Goal: Task Accomplishment & Management: Manage account settings

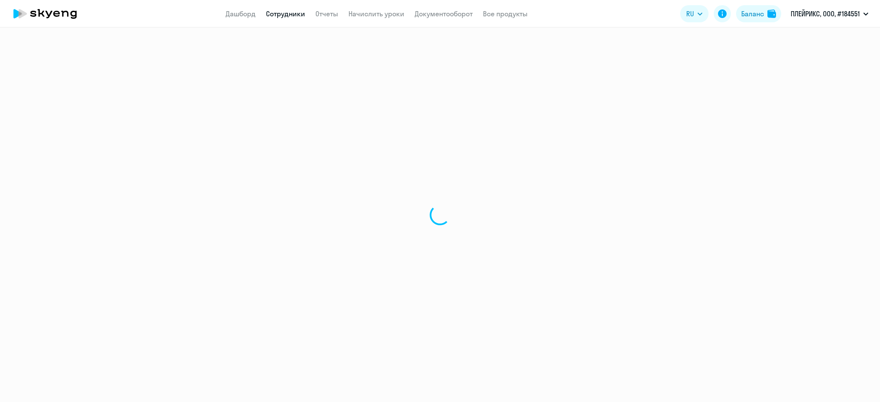
select select "30"
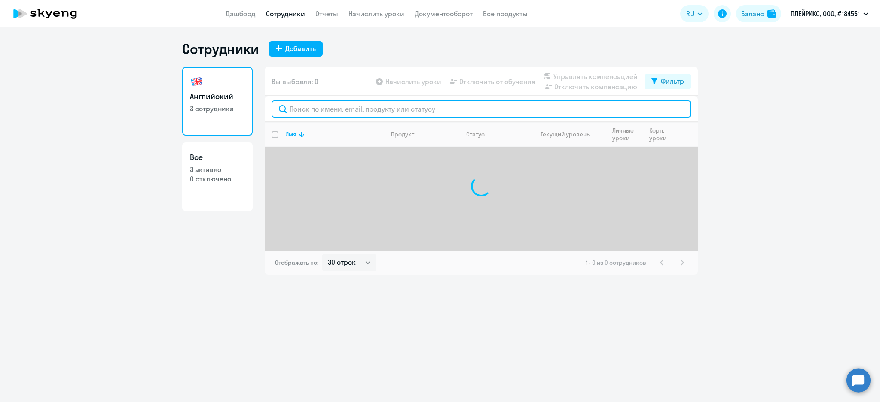
click at [364, 110] on input "text" at bounding box center [480, 108] width 419 height 17
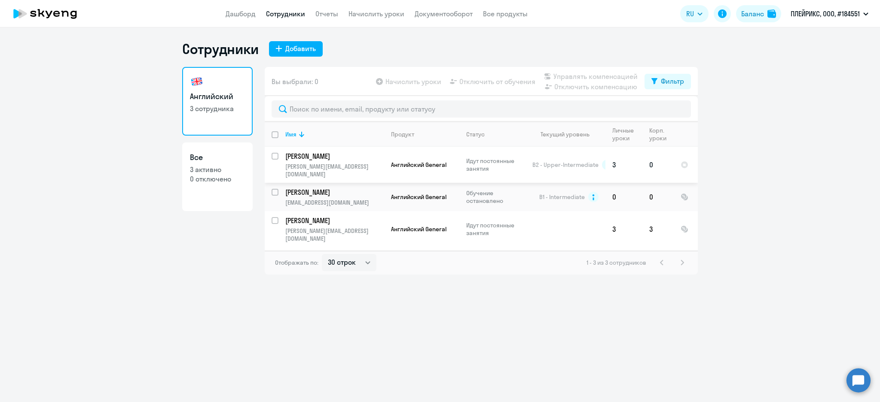
click at [276, 155] on input "select row 16041345" at bounding box center [279, 161] width 17 height 17
checkbox input "true"
click at [601, 76] on span "Управлять компенсацией" at bounding box center [595, 76] width 84 height 10
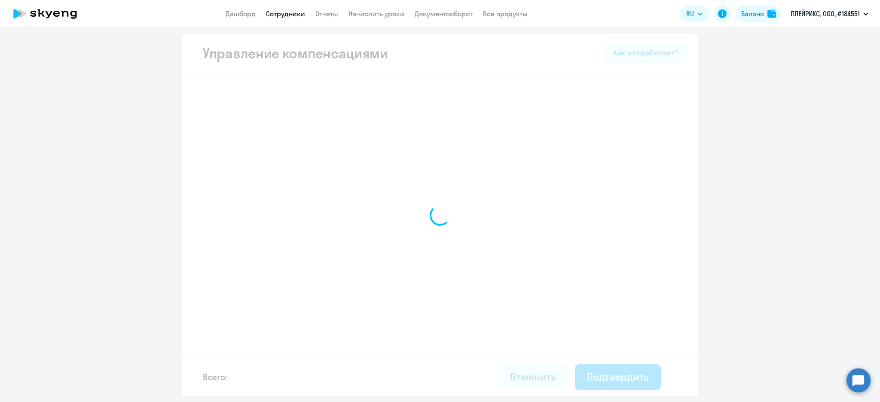
select select "MONTHLY"
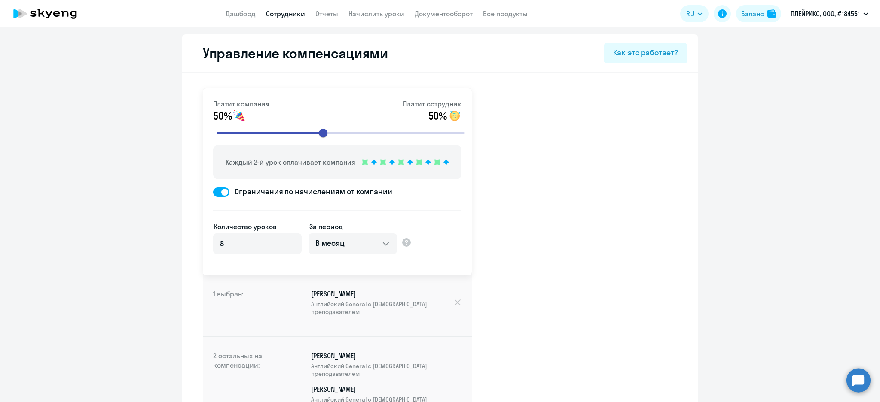
scroll to position [87, 0]
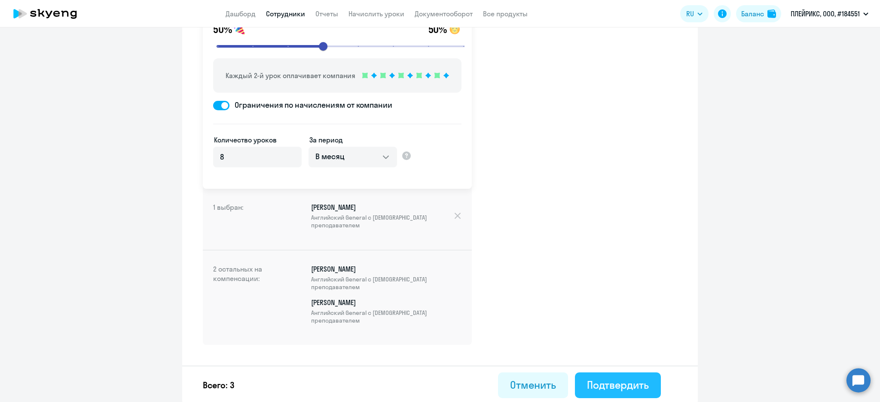
click at [636, 383] on div "Подтвердить" at bounding box center [618, 385] width 62 height 14
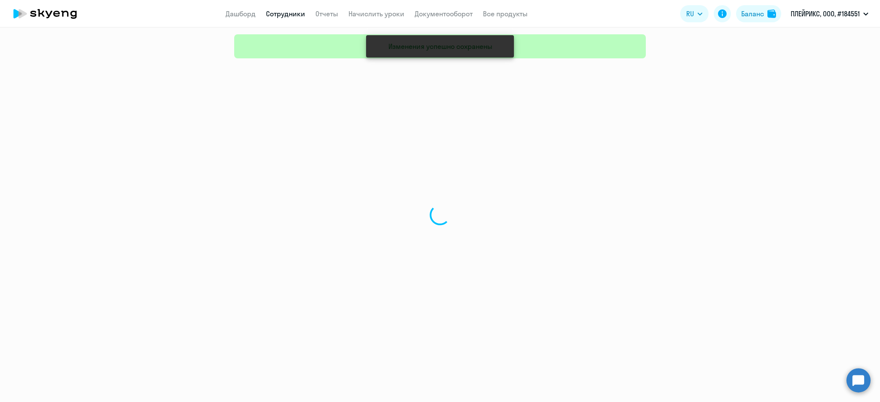
select select "30"
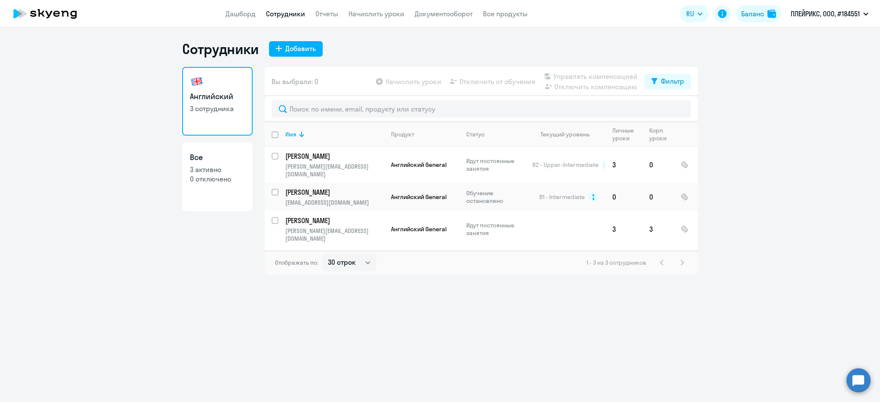
click at [209, 109] on p "3 сотрудника" at bounding box center [217, 108] width 55 height 9
click at [232, 10] on link "Дашборд" at bounding box center [240, 13] width 30 height 9
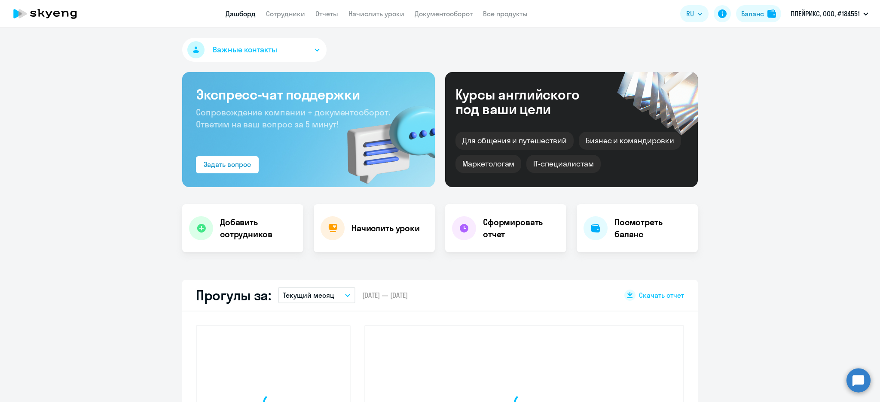
click at [272, 6] on app-header "Дашборд Сотрудники Отчеты Начислить уроки Документооборот Все продукты Дашборд …" at bounding box center [440, 13] width 880 height 27
select select "30"
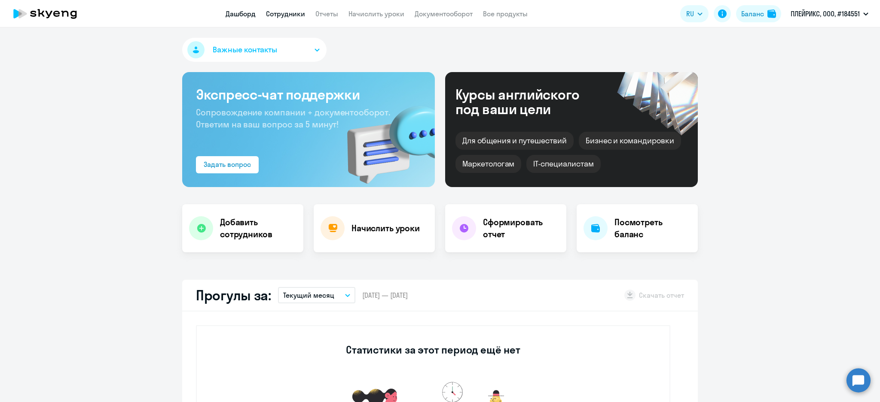
click at [271, 11] on link "Сотрудники" at bounding box center [285, 13] width 39 height 9
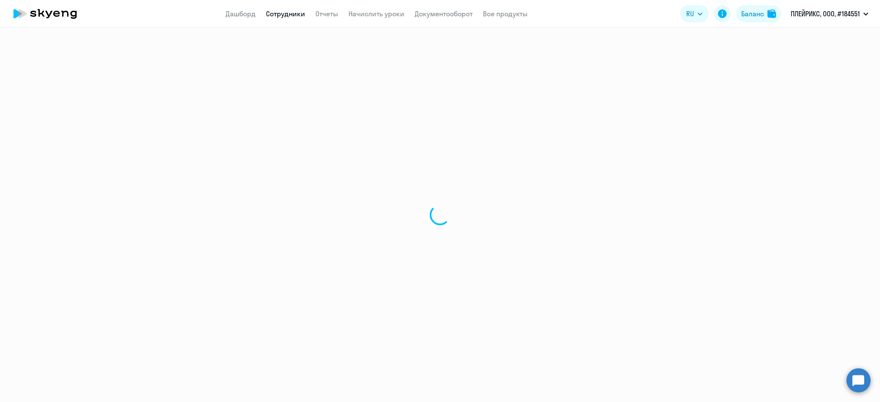
select select "30"
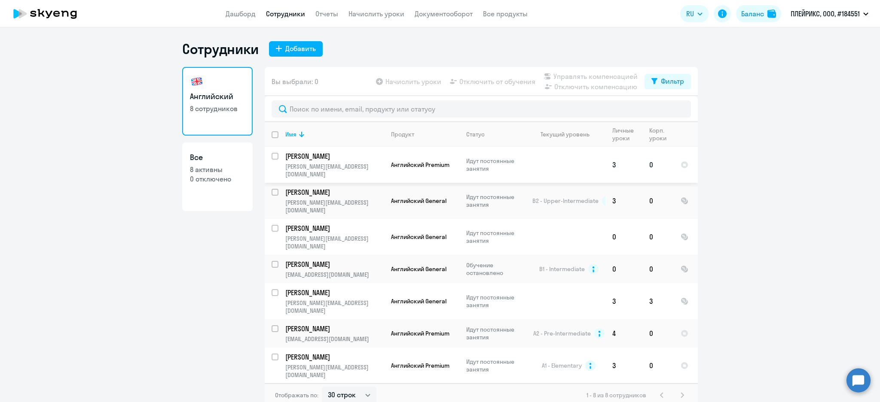
click at [276, 158] on input "select row 21670732" at bounding box center [279, 161] width 17 height 17
checkbox input "true"
click at [278, 320] on td "[PERSON_NAME] [PERSON_NAME][EMAIL_ADDRESS][DOMAIN_NAME]" at bounding box center [331, 334] width 106 height 28
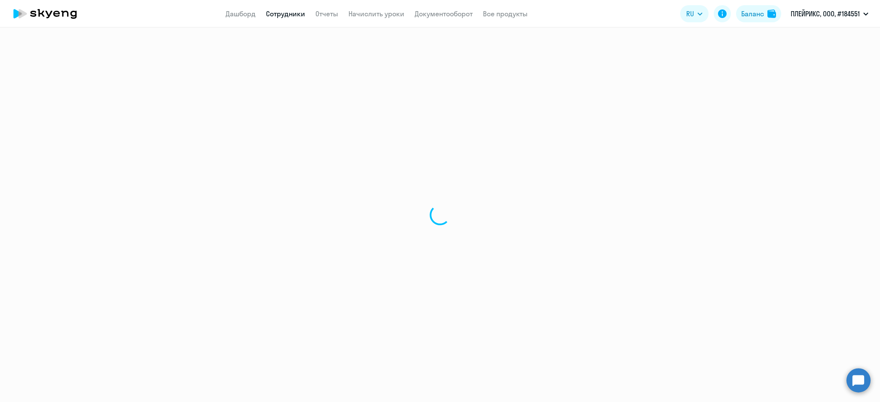
select select "english"
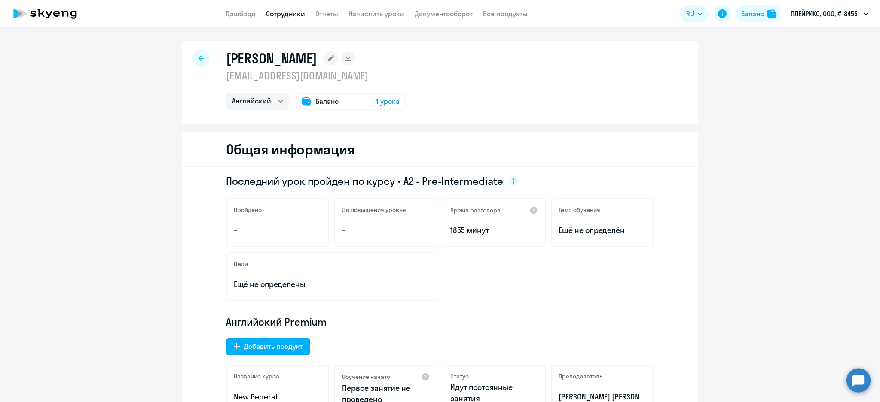
click at [198, 57] on icon at bounding box center [201, 58] width 6 height 6
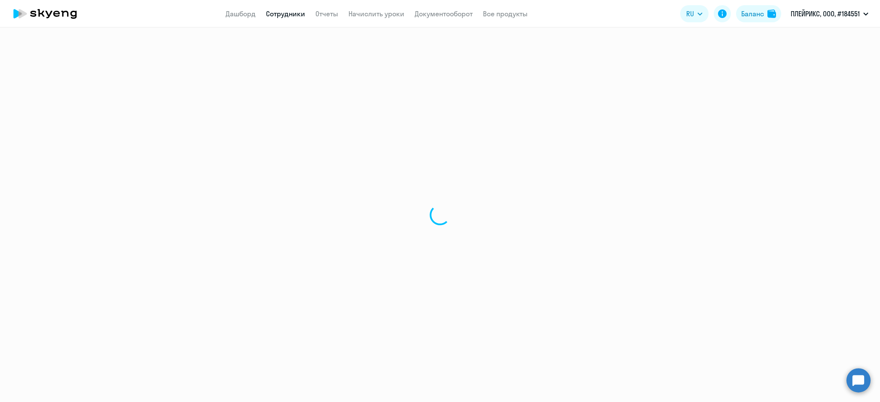
select select "30"
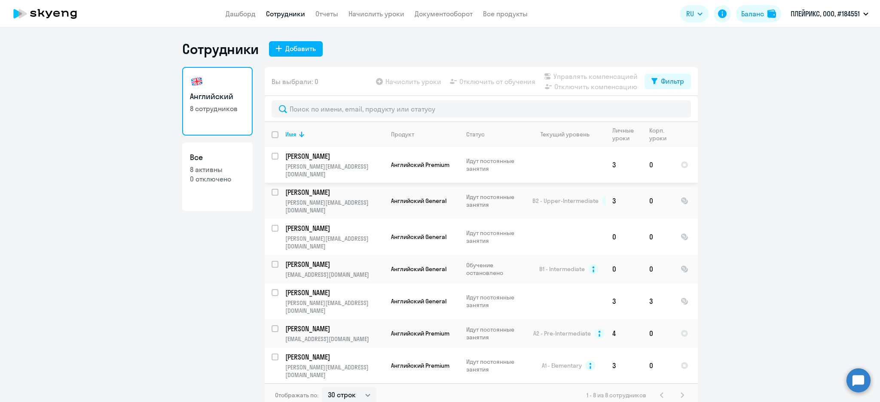
click at [277, 158] on input "select row 21670732" at bounding box center [279, 161] width 17 height 17
checkbox input "true"
click at [273, 326] on input "select row 6777095" at bounding box center [279, 334] width 17 height 17
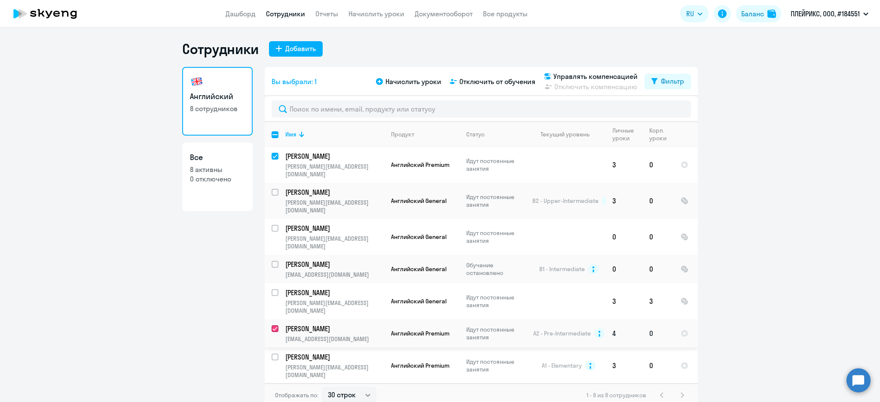
checkbox input "true"
click at [276, 354] on input "select row 12457480" at bounding box center [279, 362] width 17 height 17
checkbox input "true"
click at [272, 390] on input "select row 19345488" at bounding box center [279, 398] width 17 height 17
checkbox input "true"
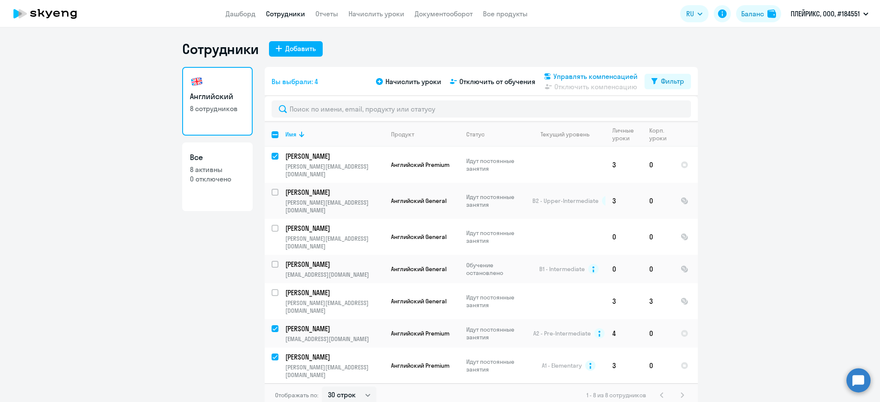
click at [561, 76] on span "Управлять компенсацией" at bounding box center [595, 76] width 84 height 10
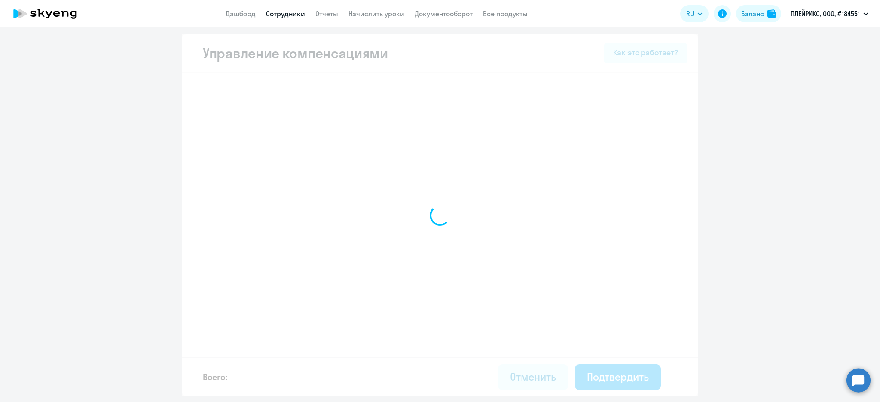
select select "MONTHLY"
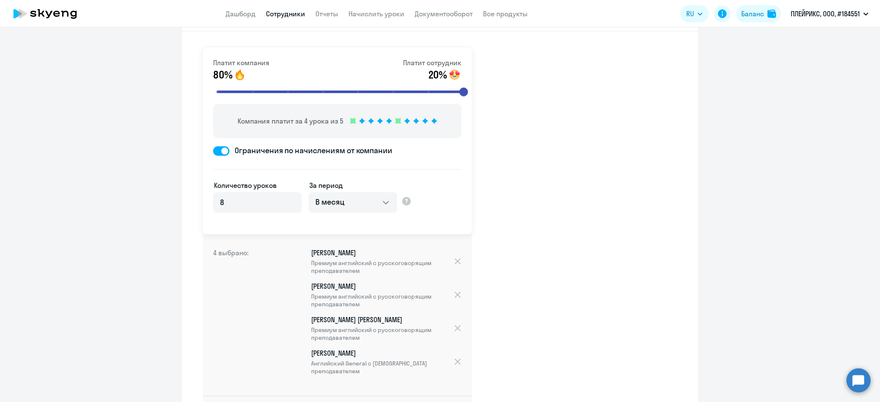
scroll to position [254, 0]
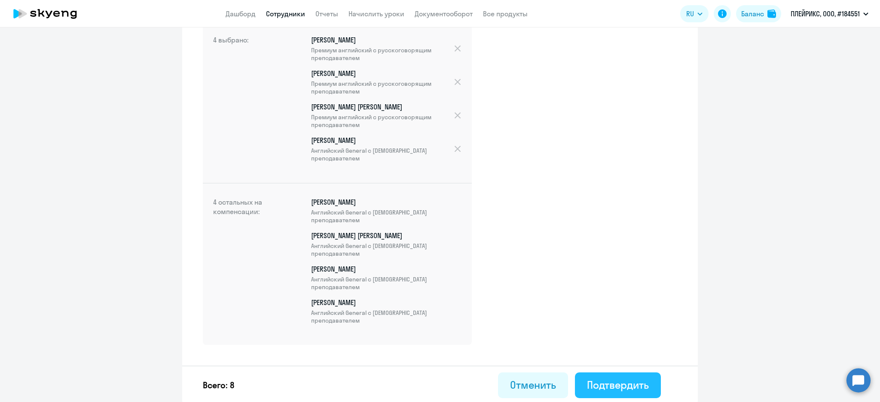
drag, startPoint x: 617, startPoint y: 398, endPoint x: 617, endPoint y: 393, distance: 5.6
click at [617, 395] on div "Всего: 8 Отменить Подтвердить" at bounding box center [439, 385] width 515 height 39
click at [619, 390] on div "Подтвердить" at bounding box center [618, 385] width 62 height 14
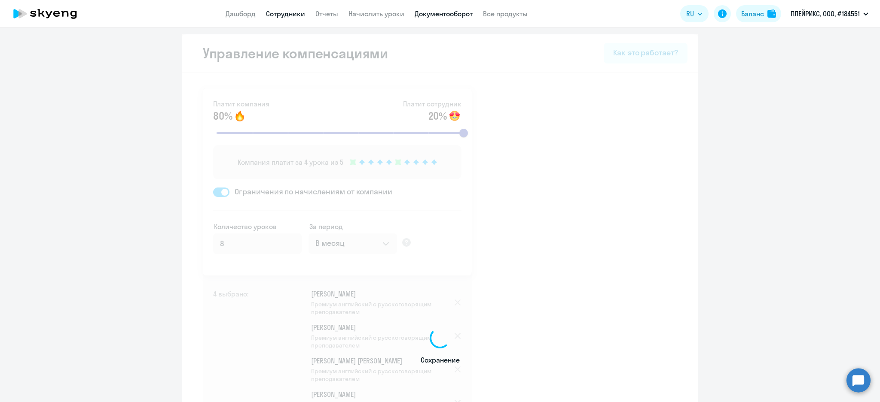
select select "30"
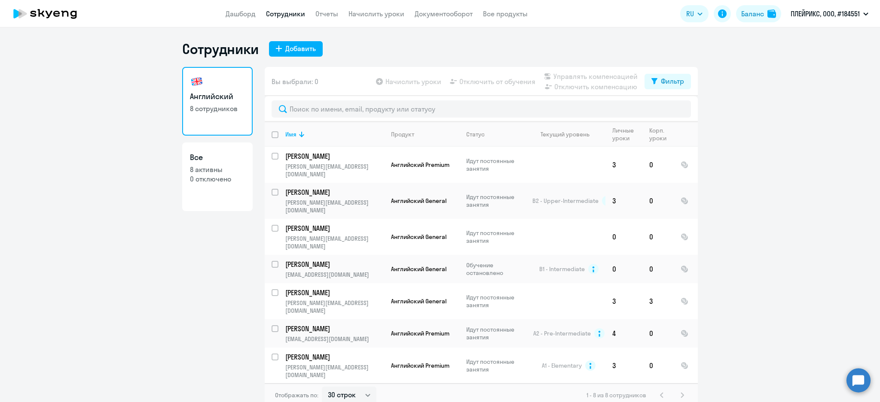
click at [238, 156] on h3 "Все" at bounding box center [217, 157] width 55 height 11
select select "30"
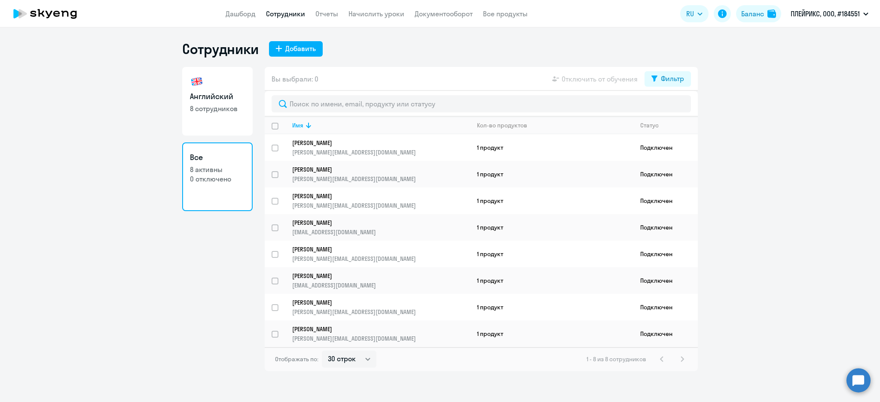
click at [250, 102] on link "Английский 8 сотрудников" at bounding box center [217, 101] width 70 height 69
select select "30"
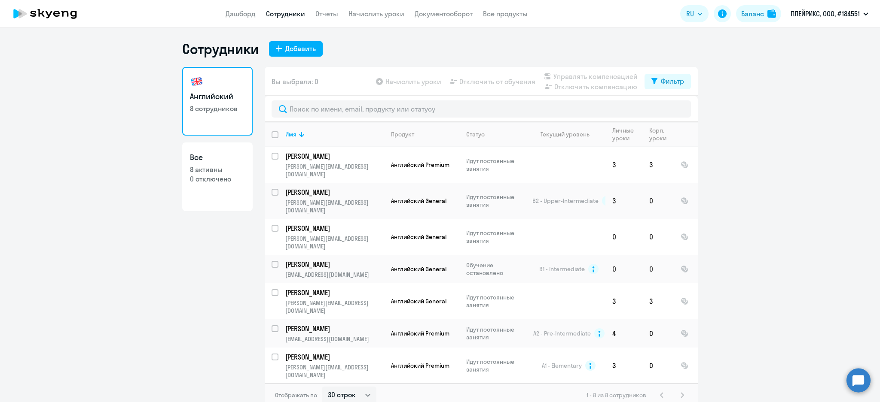
click at [211, 175] on p "0 отключено" at bounding box center [217, 178] width 55 height 9
select select "30"
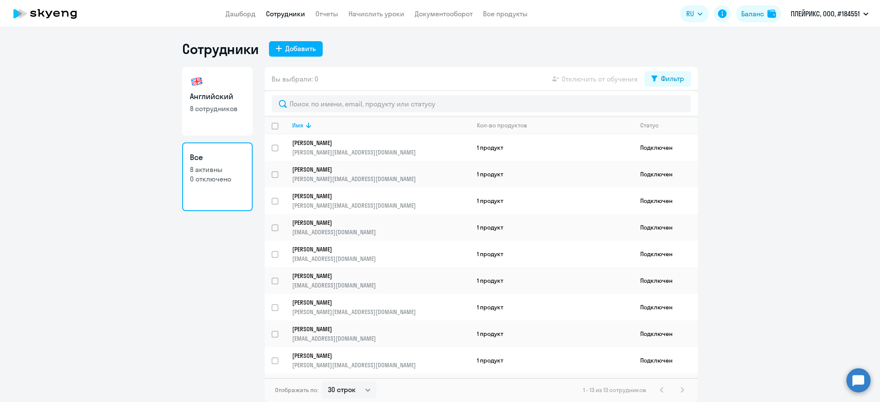
click at [216, 110] on p "8 сотрудников" at bounding box center [217, 108] width 55 height 9
select select "30"
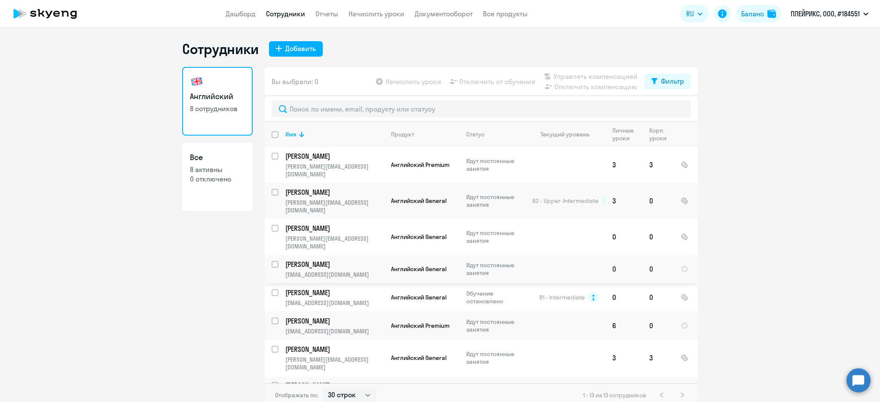
click at [271, 261] on input "select row 22136092" at bounding box center [279, 269] width 17 height 17
checkbox input "true"
click at [278, 312] on td "[PERSON_NAME] [EMAIL_ADDRESS][DOMAIN_NAME]" at bounding box center [331, 326] width 106 height 28
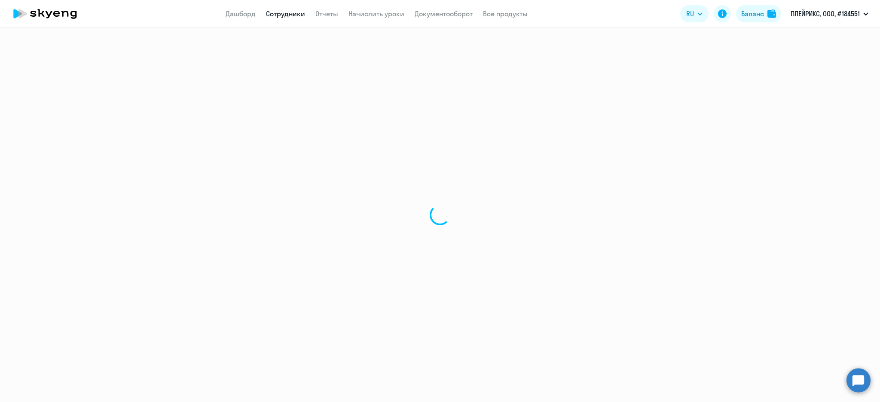
select select "english"
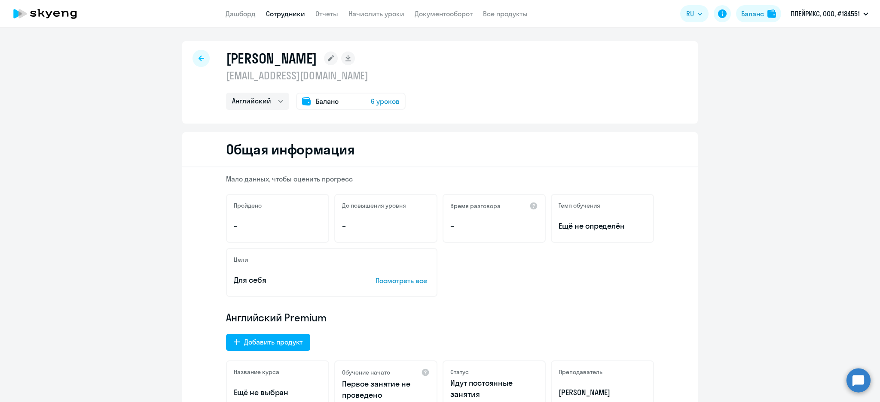
click at [199, 58] on icon at bounding box center [201, 58] width 6 height 6
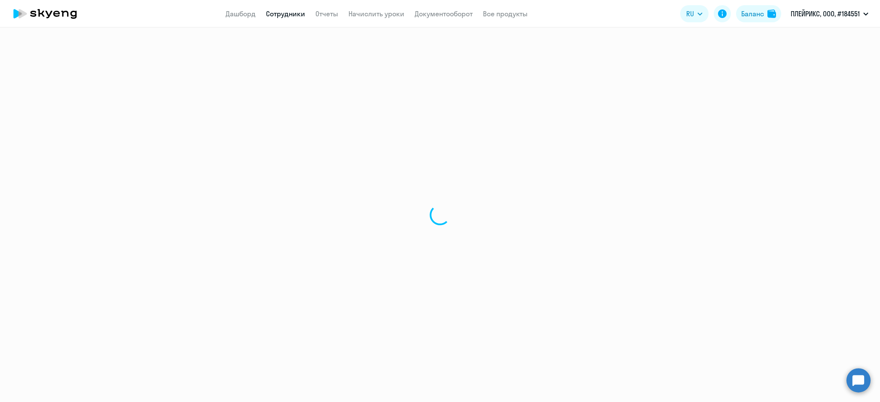
select select "30"
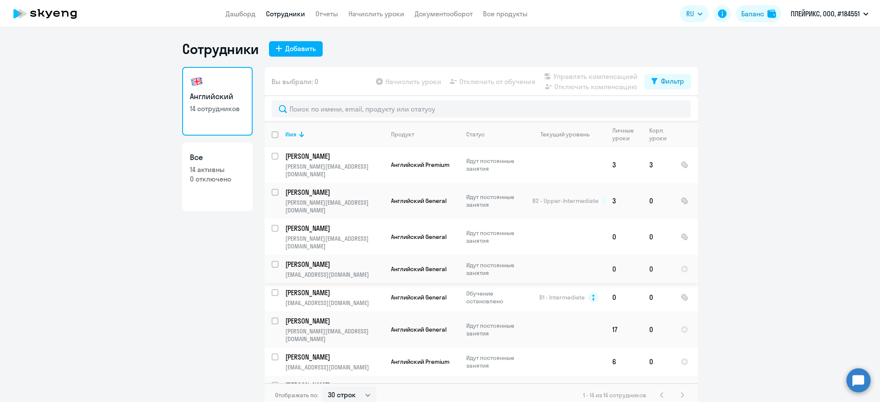
click at [271, 261] on input "select row 22136092" at bounding box center [279, 269] width 17 height 17
checkbox input "true"
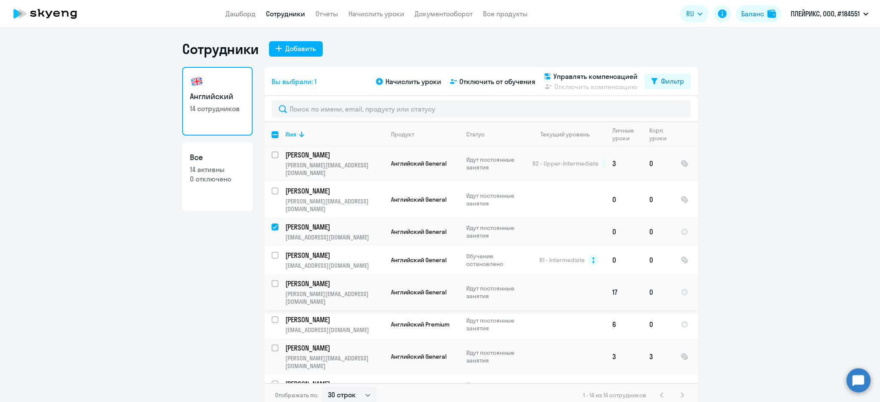
scroll to position [57, 0]
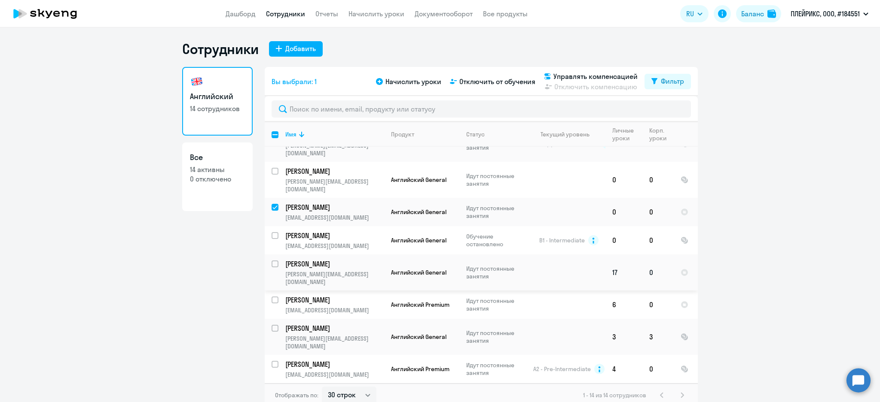
click at [271, 261] on input "select row 22090564" at bounding box center [279, 269] width 17 height 17
checkbox input "true"
click at [271, 297] on input "select row 18156527" at bounding box center [279, 305] width 17 height 17
checkbox input "true"
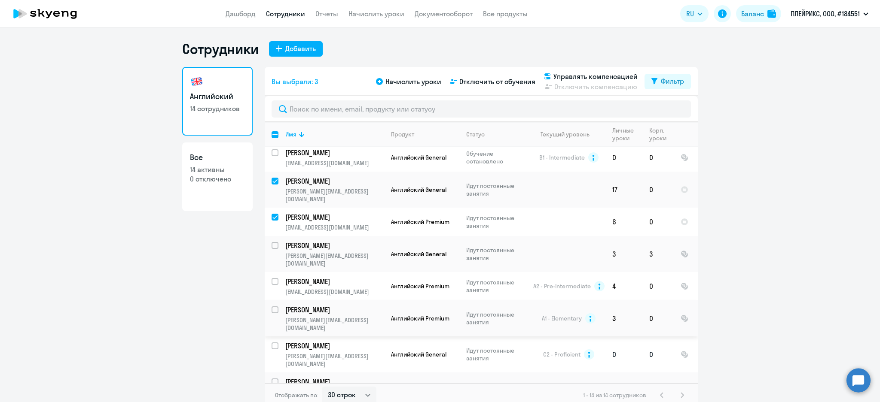
scroll to position [154, 0]
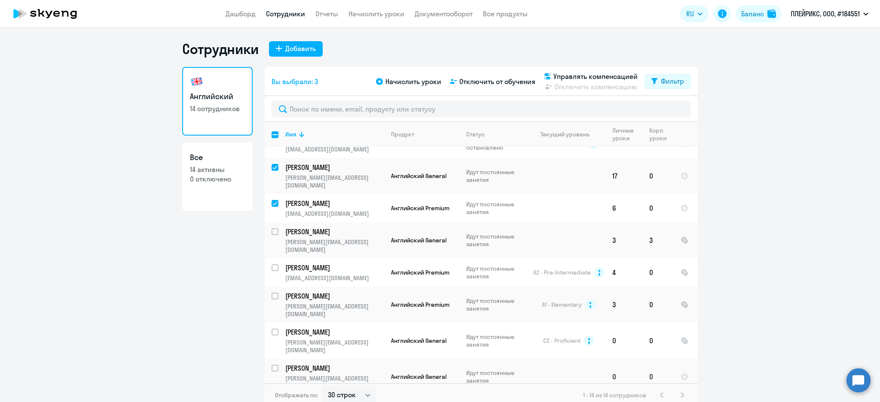
drag, startPoint x: 268, startPoint y: 311, endPoint x: 270, endPoint y: 316, distance: 4.5
click at [271, 365] on input "select row 22206364" at bounding box center [279, 373] width 17 height 17
checkbox input "true"
click at [271, 401] on input "select row 10182814" at bounding box center [279, 409] width 17 height 17
checkbox input "true"
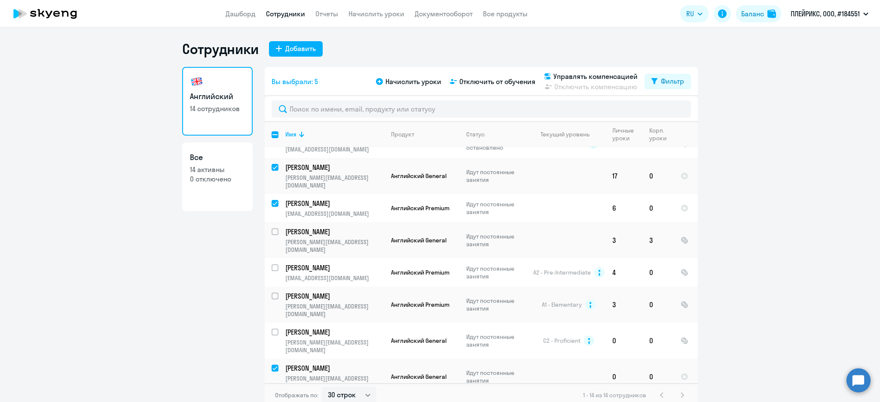
checkbox input "true"
click at [593, 73] on span "Управлять компенсацией" at bounding box center [595, 76] width 84 height 10
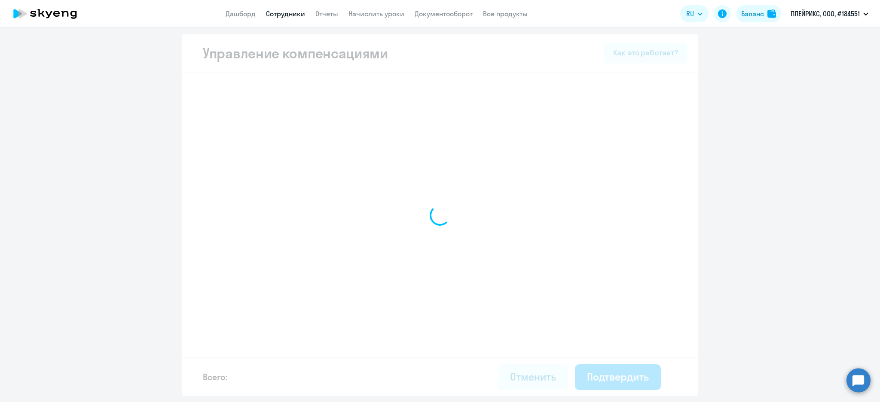
select select "MONTHLY"
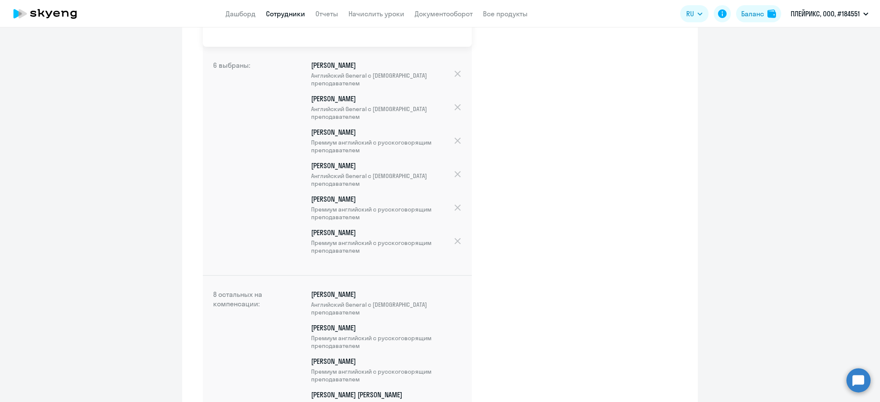
scroll to position [455, 0]
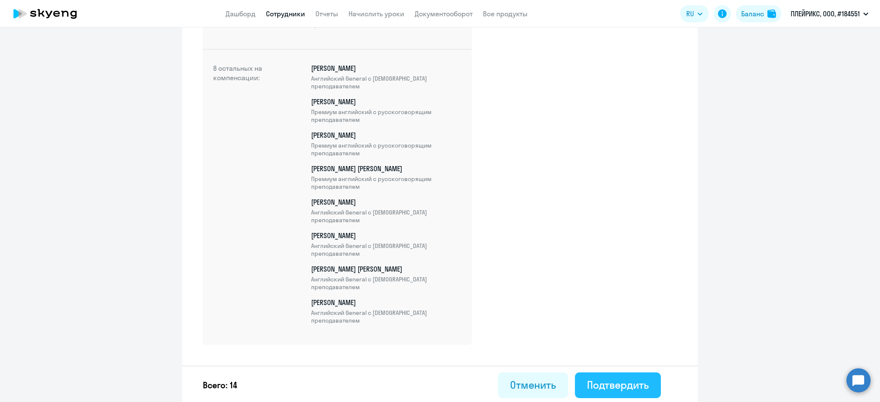
click at [635, 388] on div "Подтвердить" at bounding box center [618, 385] width 62 height 14
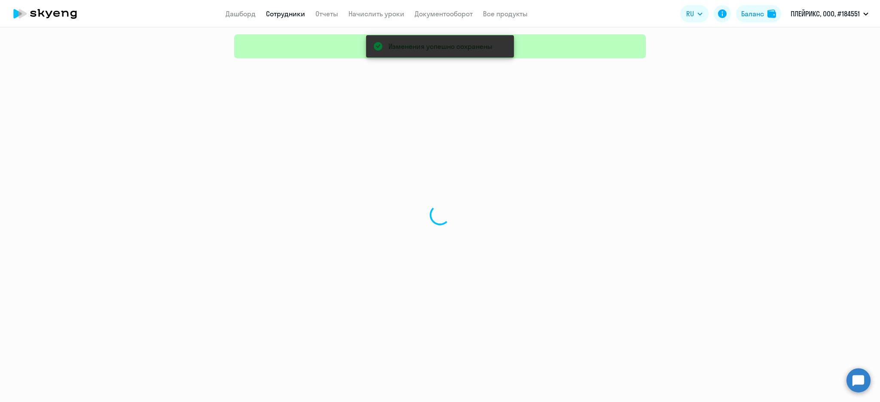
select select "30"
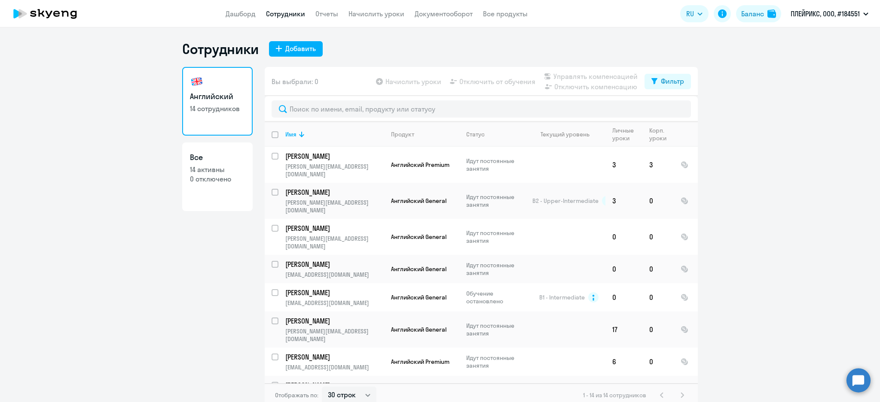
drag, startPoint x: 214, startPoint y: 163, endPoint x: 212, endPoint y: 156, distance: 7.1
click at [213, 163] on link "Все 14 активны 0 отключено" at bounding box center [217, 177] width 70 height 69
select select "30"
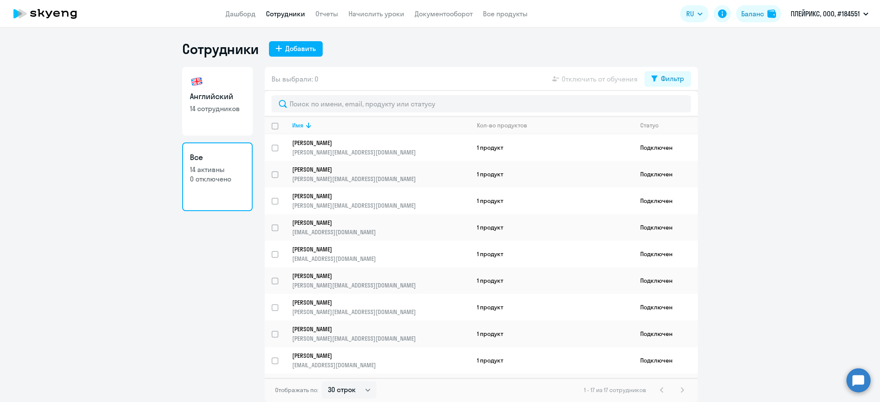
drag, startPoint x: 205, startPoint y: 112, endPoint x: 210, endPoint y: 109, distance: 5.8
click at [205, 112] on p "14 сотрудников" at bounding box center [217, 108] width 55 height 9
select select "30"
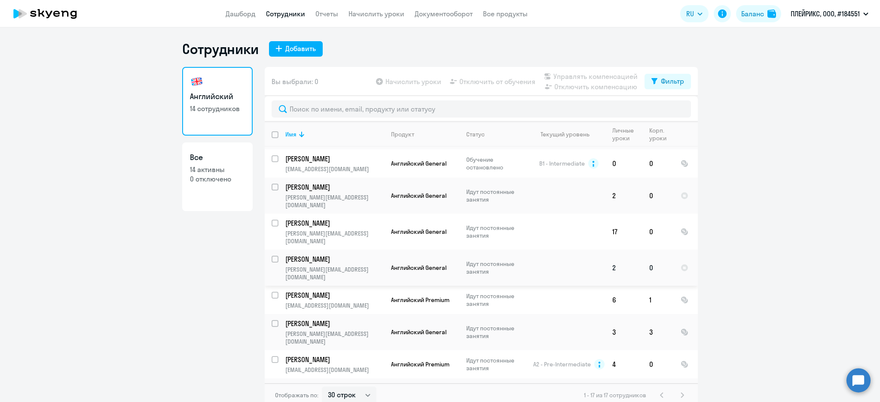
scroll to position [114, 0]
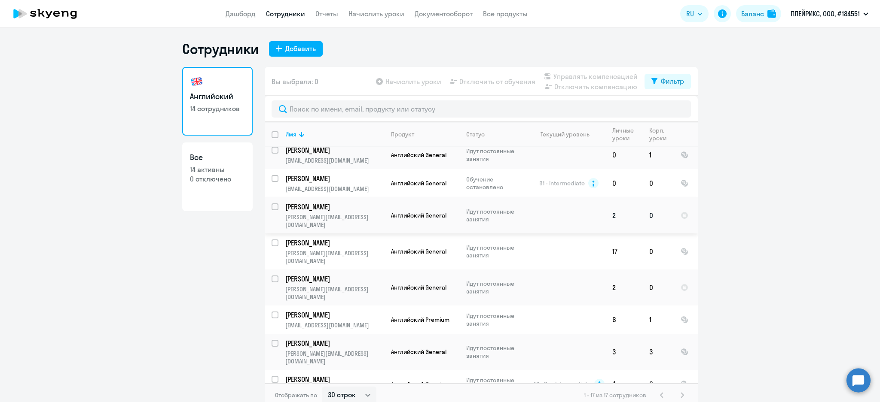
click at [271, 204] on input "select row 22493442" at bounding box center [279, 212] width 17 height 17
checkbox input "true"
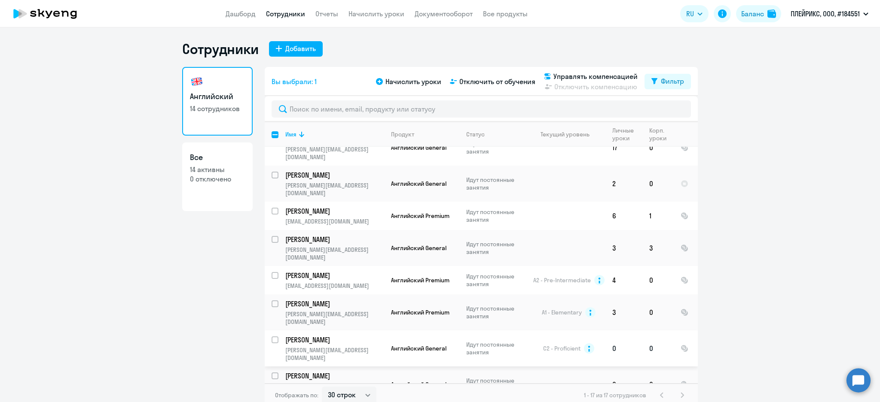
scroll to position [238, 0]
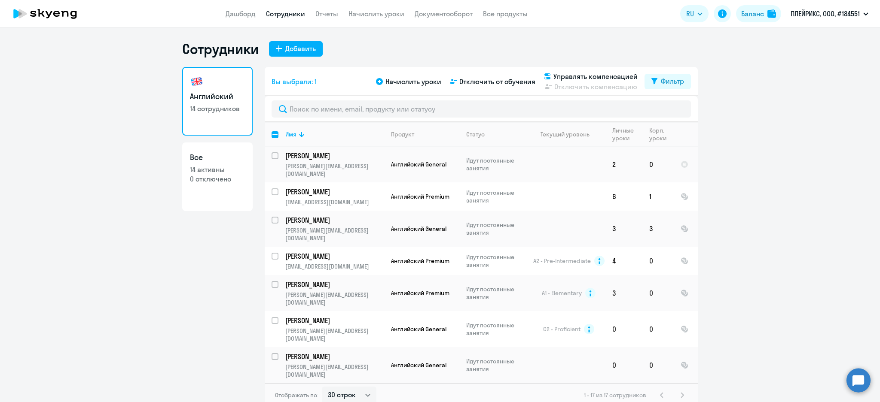
checkbox input "true"
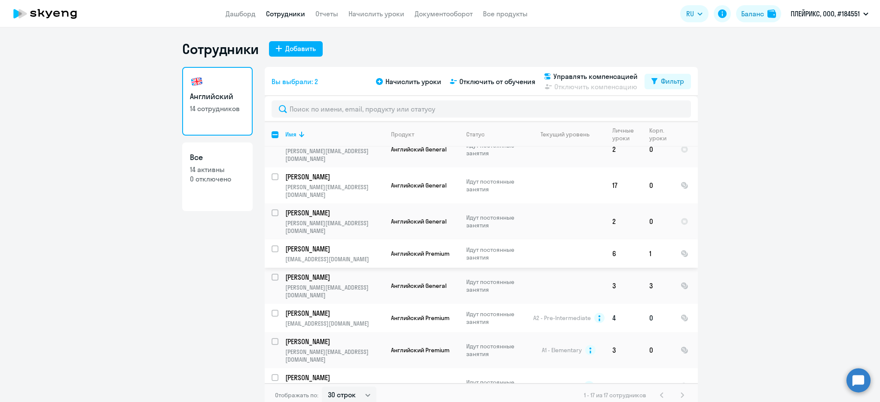
scroll to position [123, 0]
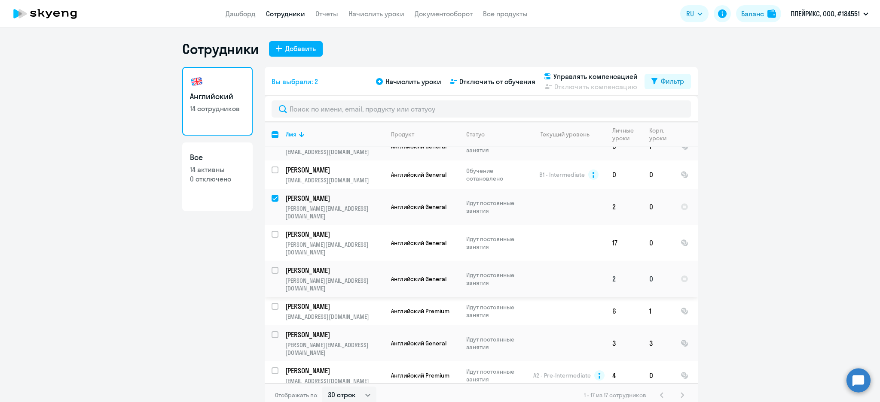
click at [273, 267] on input "select row 22562896" at bounding box center [279, 275] width 17 height 17
checkbox input "true"
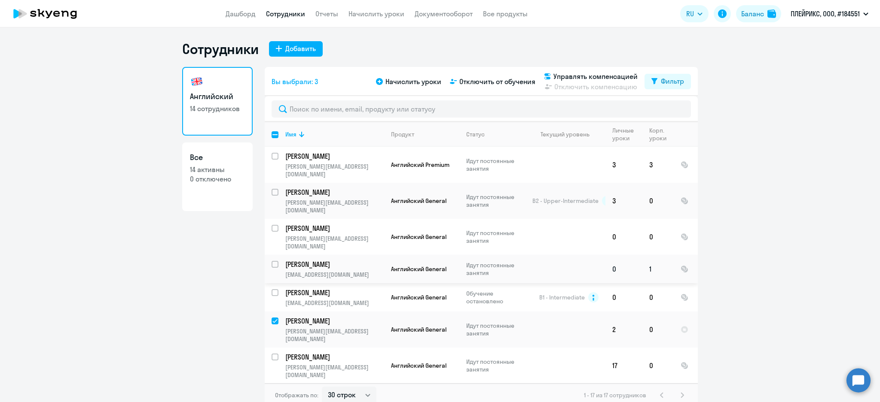
scroll to position [172, 0]
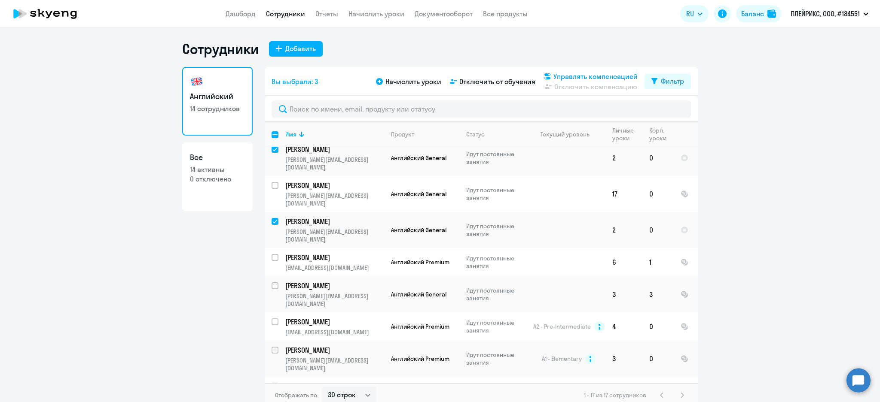
click at [591, 72] on div "Вы выбрали: 3 Начислить уроки Отключить от обучения Управлять компенсацией Откл…" at bounding box center [481, 81] width 433 height 29
click at [588, 72] on span "Управлять компенсацией" at bounding box center [595, 76] width 84 height 10
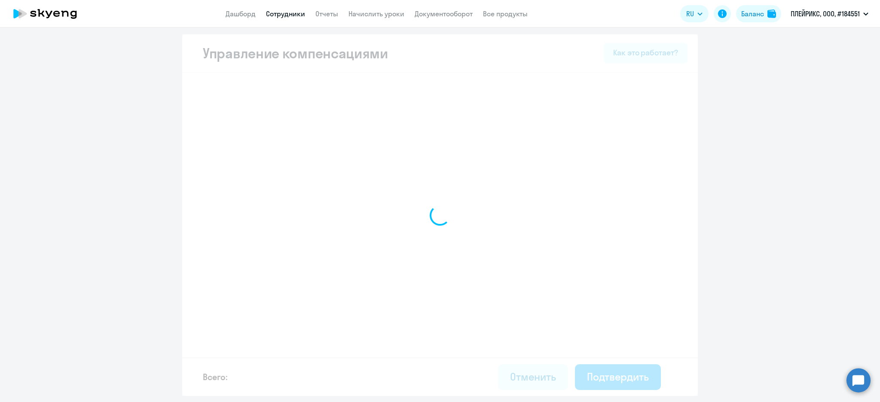
select select "MONTHLY"
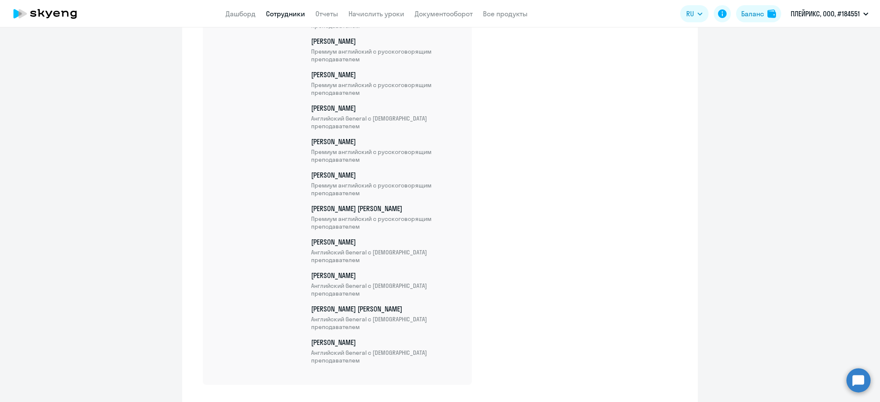
scroll to position [556, 0]
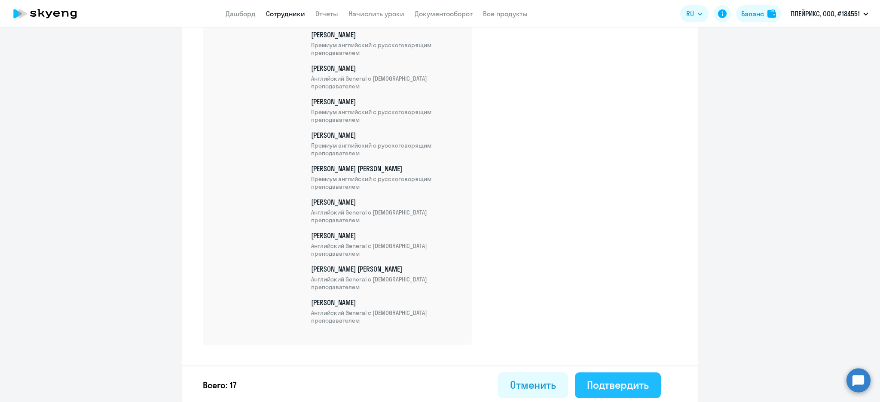
click at [634, 384] on div "Подтвердить" at bounding box center [618, 385] width 62 height 14
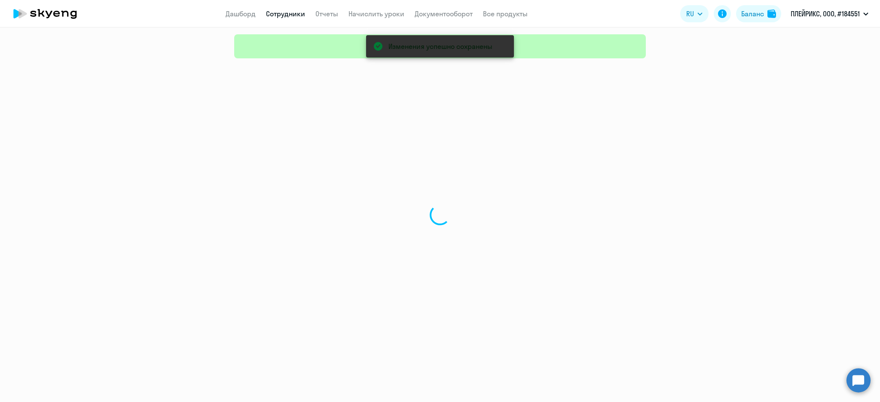
select select "30"
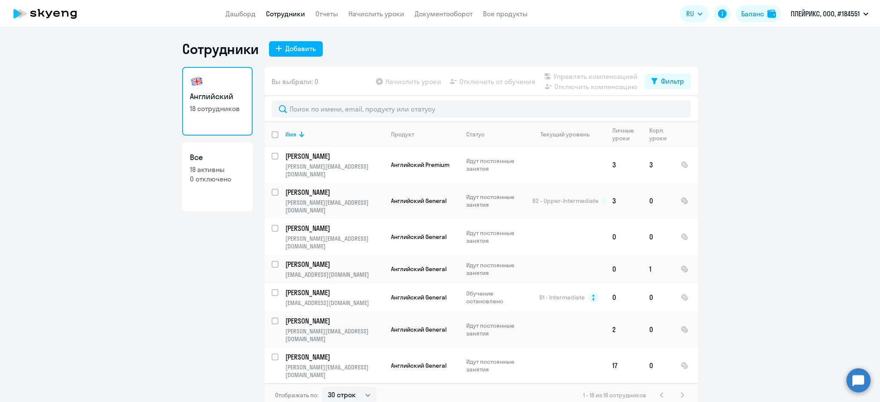
click at [222, 168] on p "18 активны" at bounding box center [217, 169] width 55 height 9
select select "30"
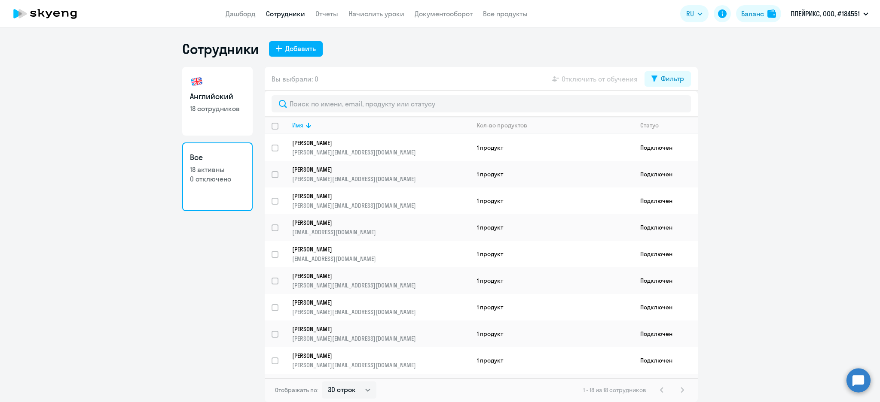
click at [226, 131] on link "Английский 18 сотрудников" at bounding box center [217, 101] width 70 height 69
select select "30"
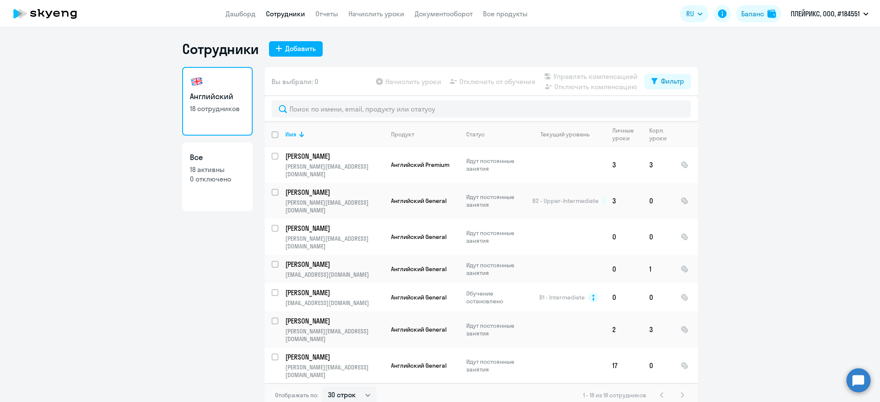
click at [278, 384] on td "[PERSON_NAME] [PERSON_NAME][EMAIL_ADDRESS][DOMAIN_NAME]" at bounding box center [331, 402] width 106 height 36
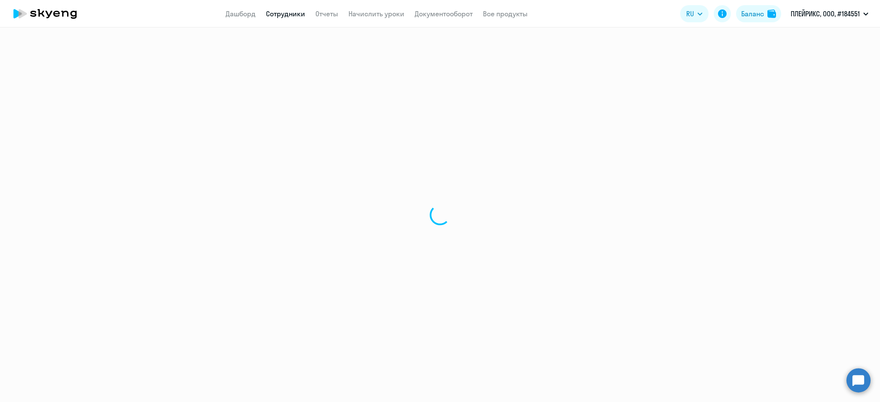
select select "english"
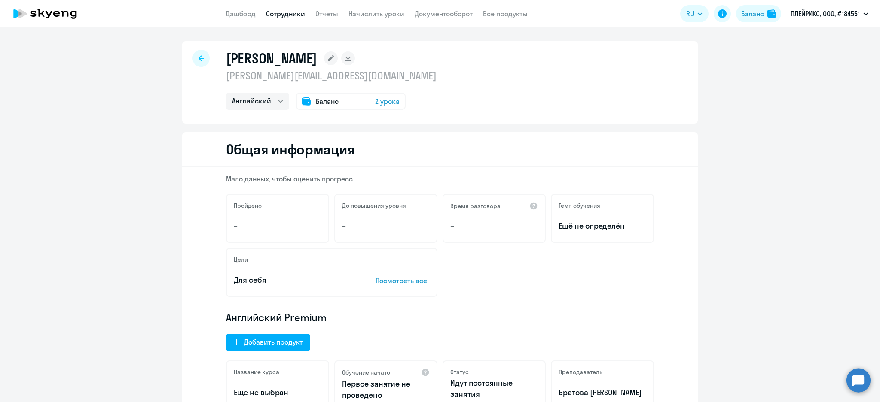
click at [198, 61] on icon at bounding box center [201, 58] width 6 height 6
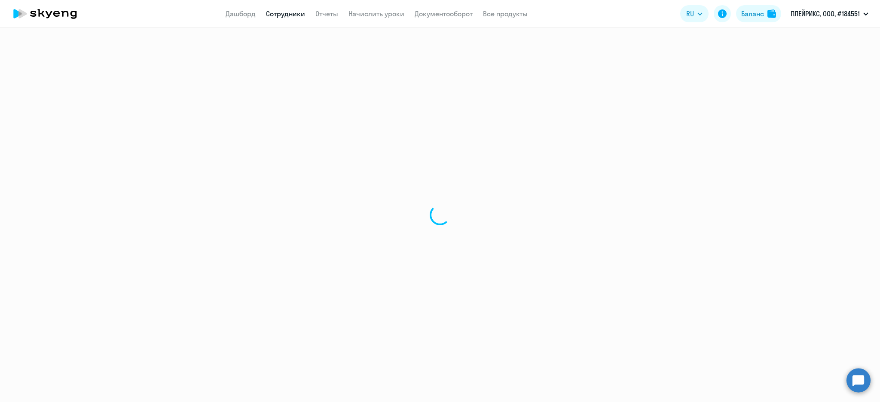
select select "30"
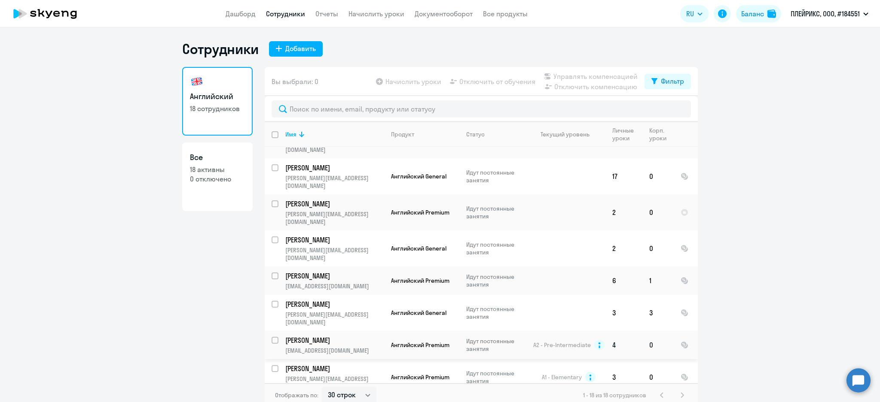
scroll to position [172, 0]
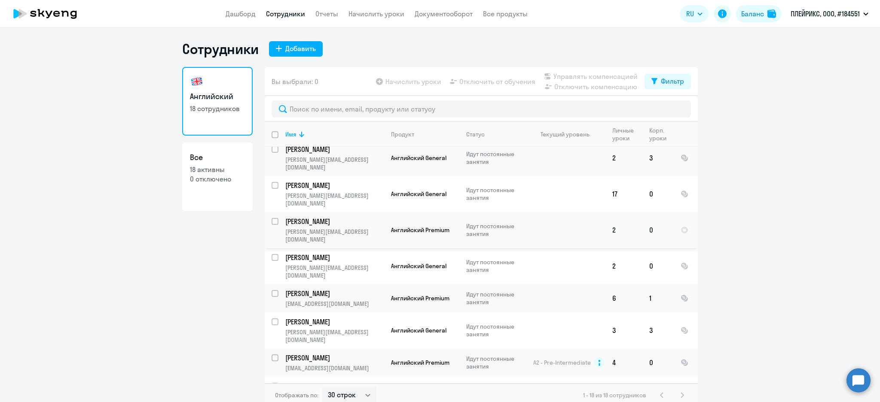
click at [271, 218] on input "select row 14728116" at bounding box center [279, 226] width 17 height 17
checkbox input "true"
click at [591, 76] on span "Управлять компенсацией" at bounding box center [595, 76] width 84 height 10
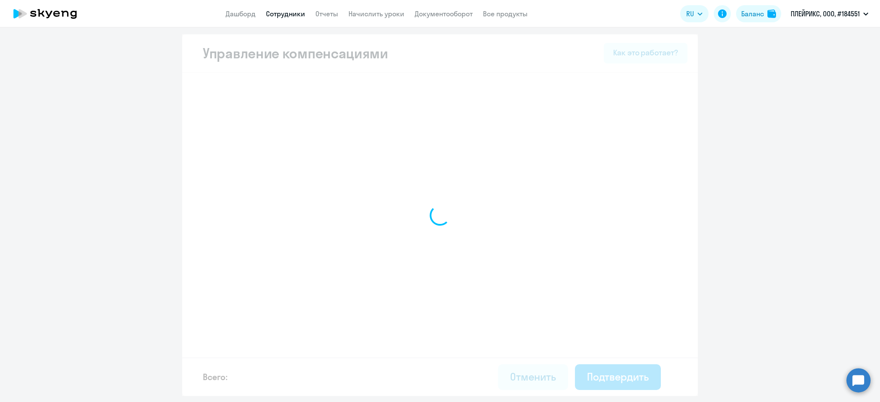
select select "MONTHLY"
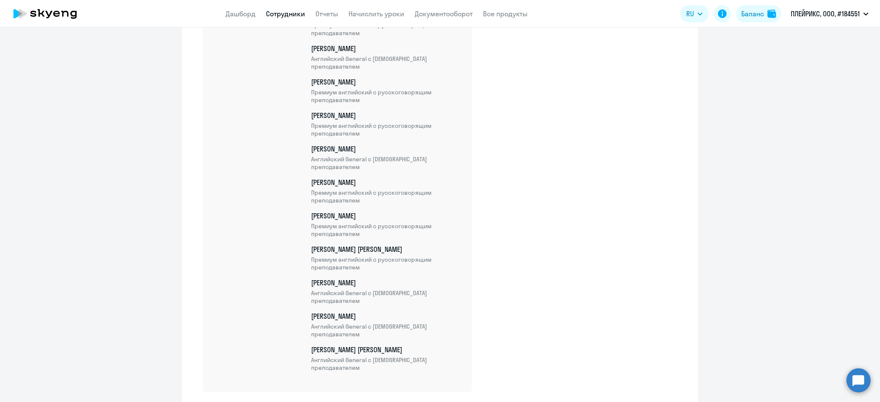
scroll to position [589, 0]
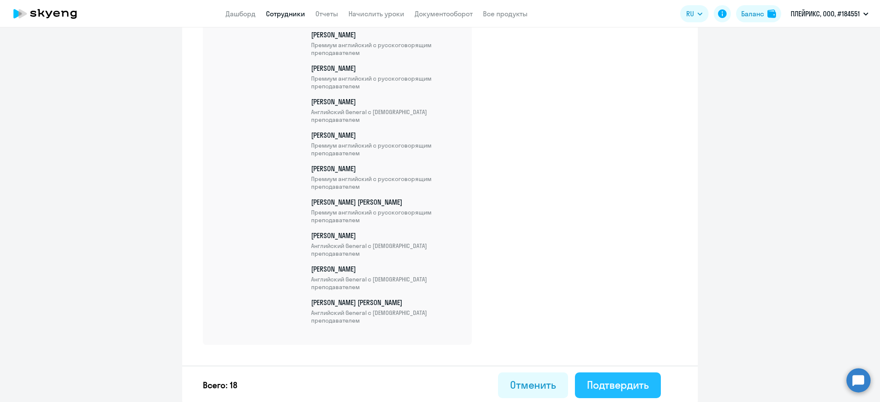
click at [619, 378] on div "Подтвердить" at bounding box center [618, 385] width 62 height 14
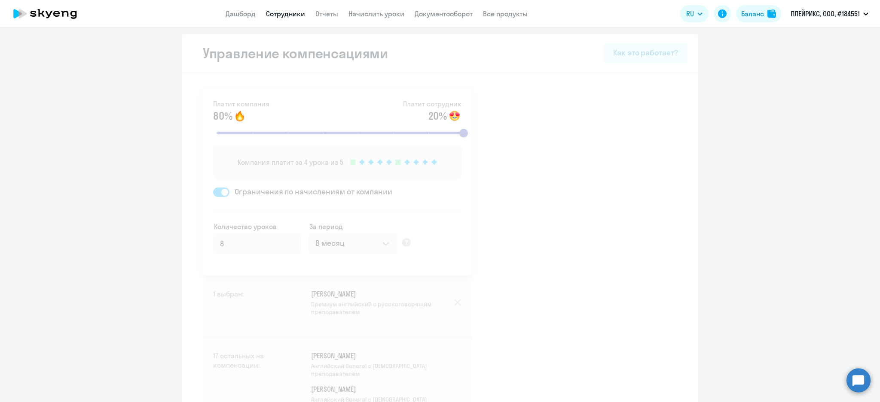
select select "30"
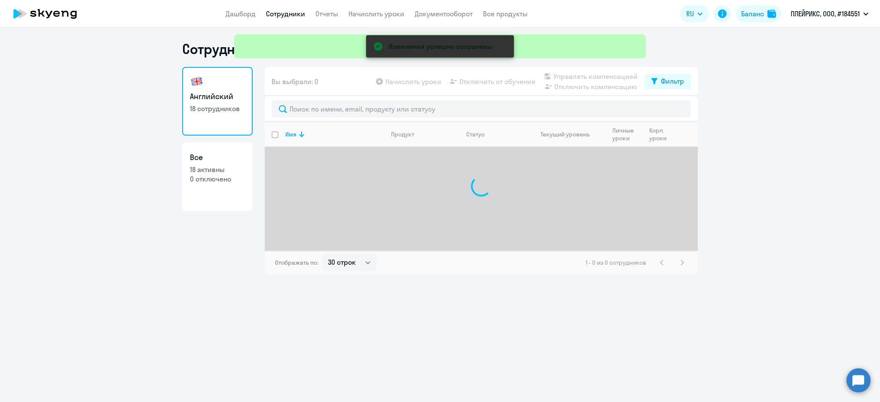
click at [276, 8] on div "Изменения успешно сохранены" at bounding box center [440, 31] width 418 height 62
click at [273, 12] on div "Изменения успешно сохранены" at bounding box center [440, 31] width 418 height 62
